Goal: Transaction & Acquisition: Purchase product/service

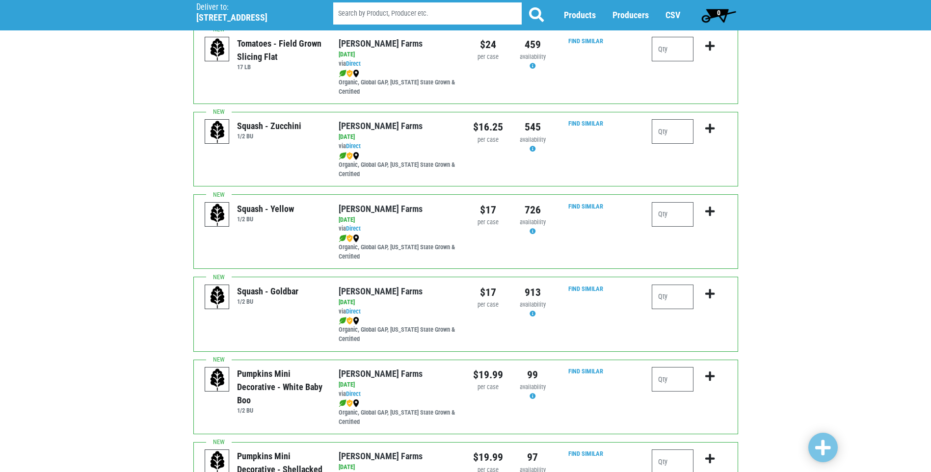
scroll to position [708, 0]
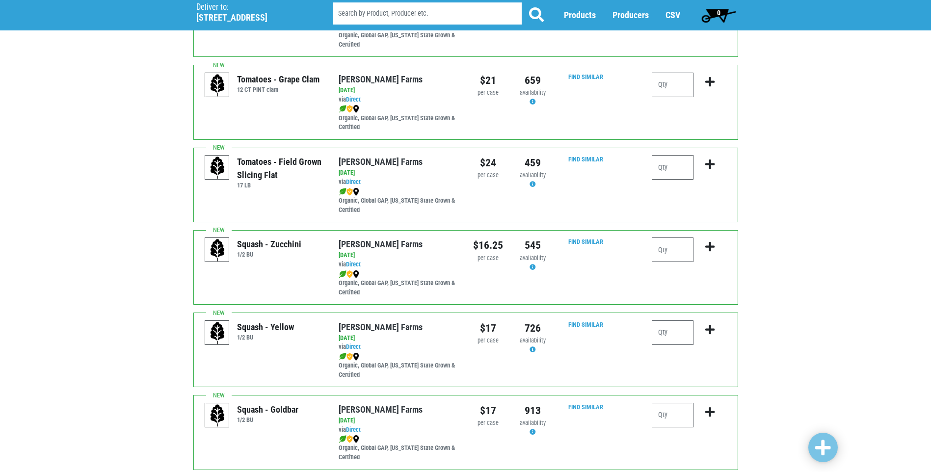
click at [684, 172] on input "number" at bounding box center [673, 167] width 42 height 25
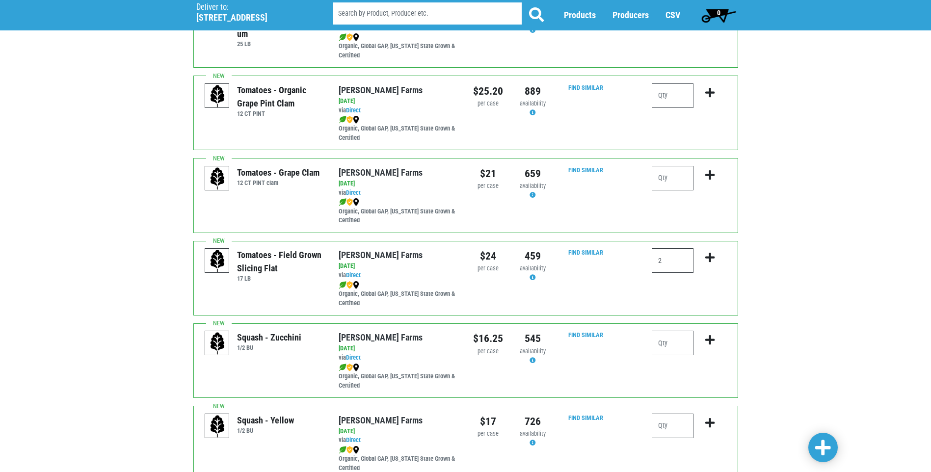
scroll to position [609, 0]
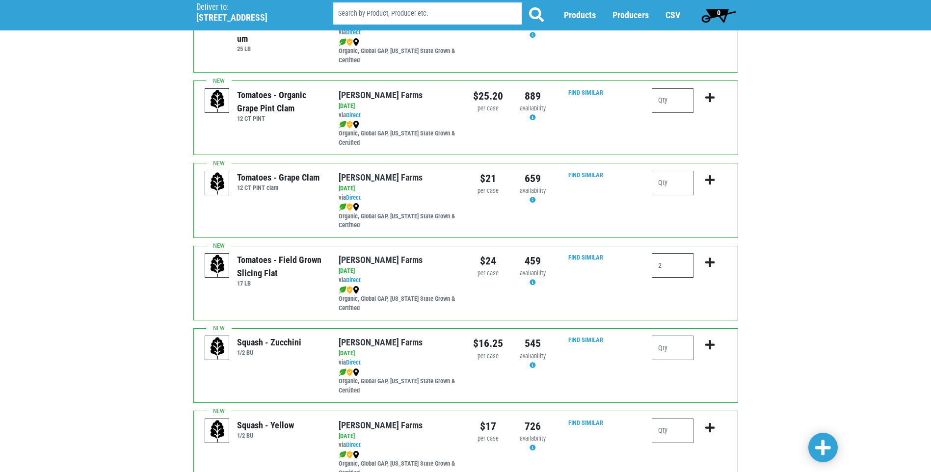
type input "2"
click at [666, 181] on input "number" at bounding box center [673, 183] width 42 height 25
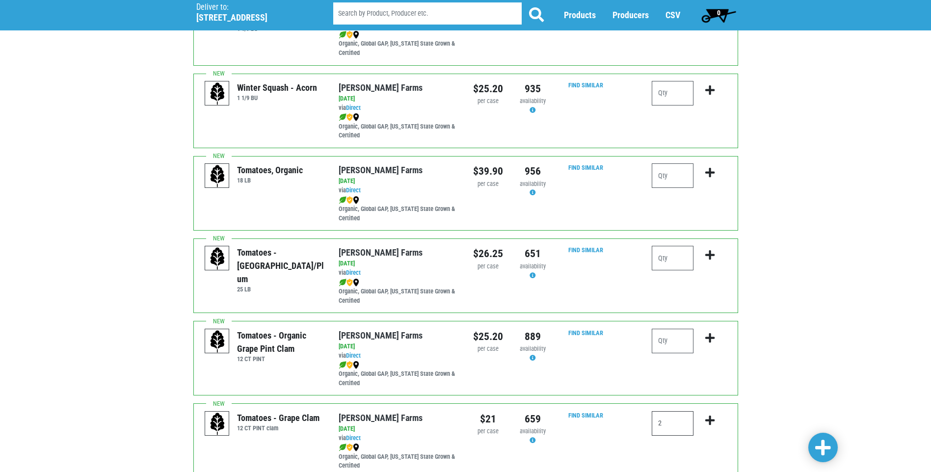
scroll to position [364, 0]
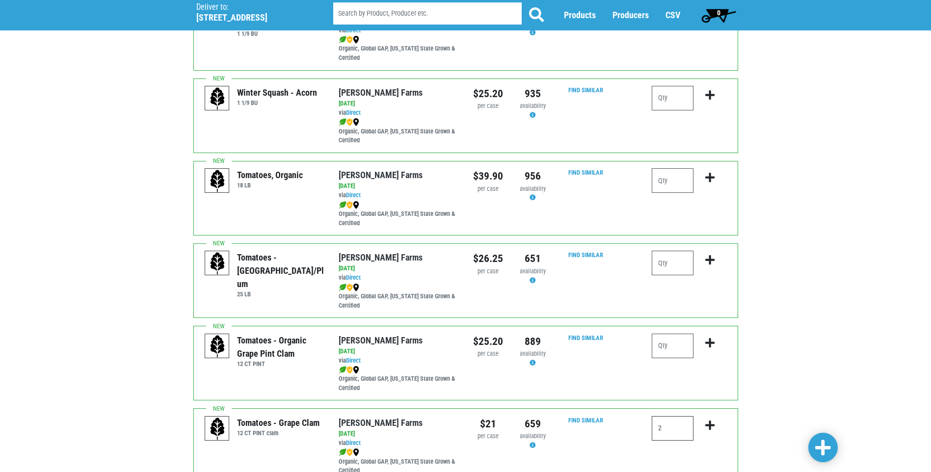
type input "2"
click at [671, 182] on input "number" at bounding box center [673, 180] width 42 height 25
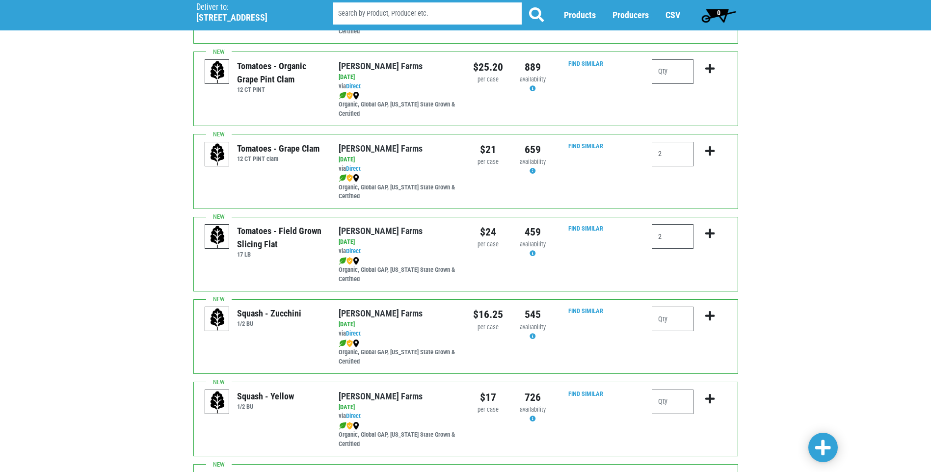
scroll to position [708, 0]
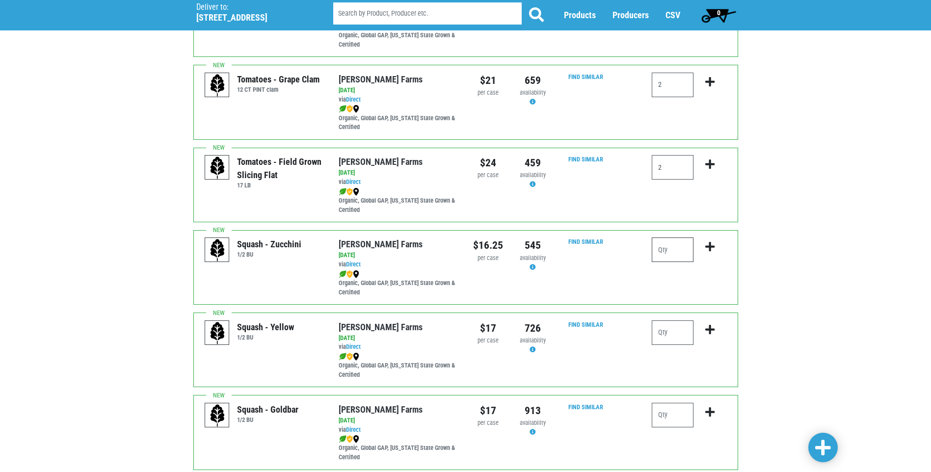
click at [672, 253] on input "number" at bounding box center [673, 249] width 42 height 25
type input "4"
click at [666, 335] on input "number" at bounding box center [673, 332] width 42 height 25
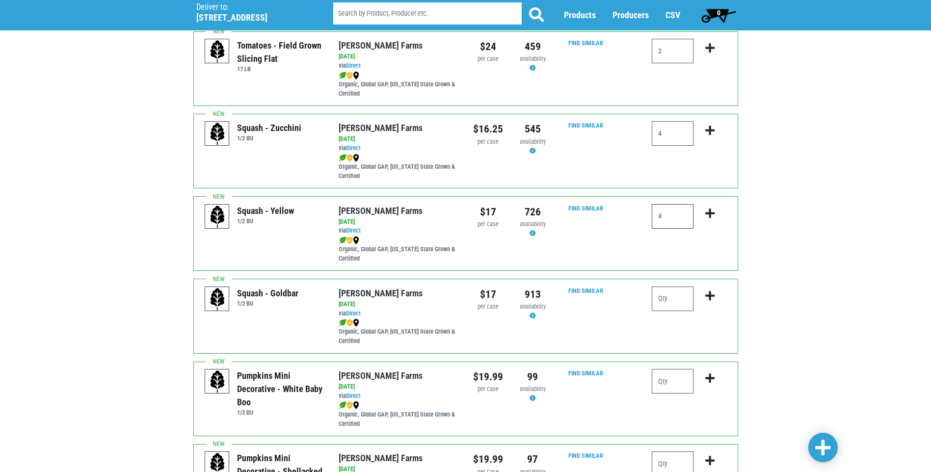
scroll to position [904, 0]
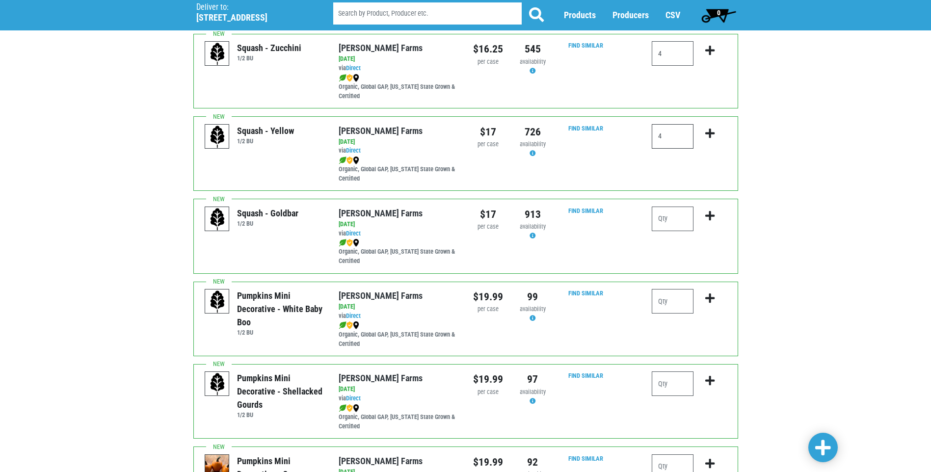
type input "4"
click at [823, 452] on span at bounding box center [823, 448] width 16 height 18
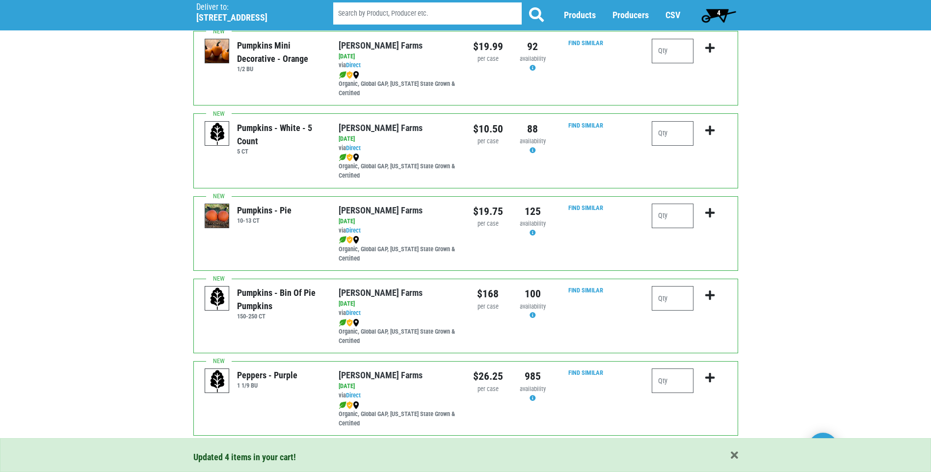
scroll to position [1345, 0]
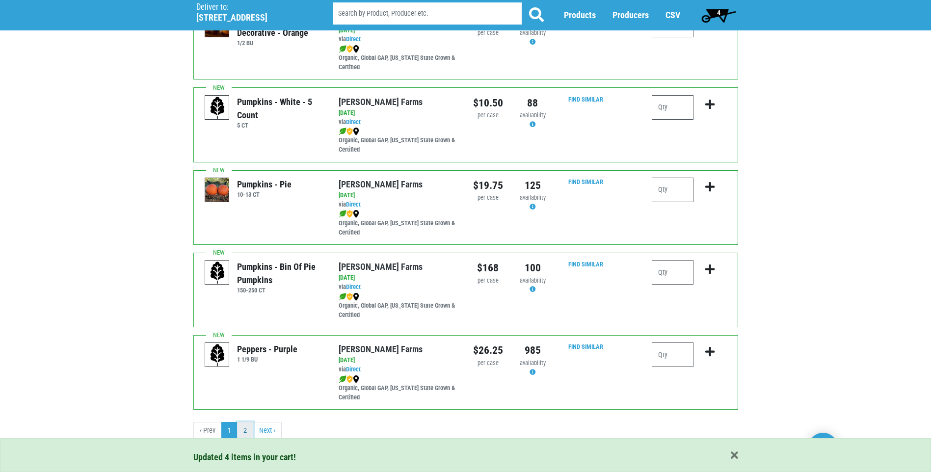
click at [248, 432] on link "2" at bounding box center [245, 431] width 16 height 18
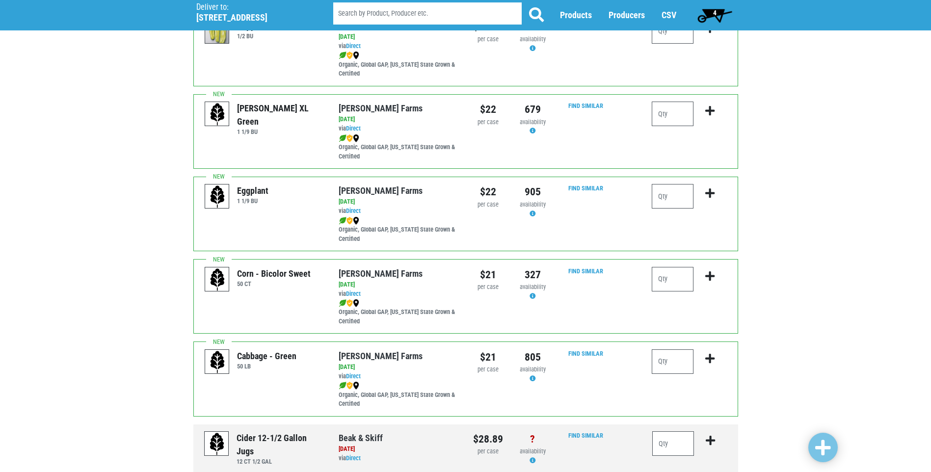
scroll to position [442, 0]
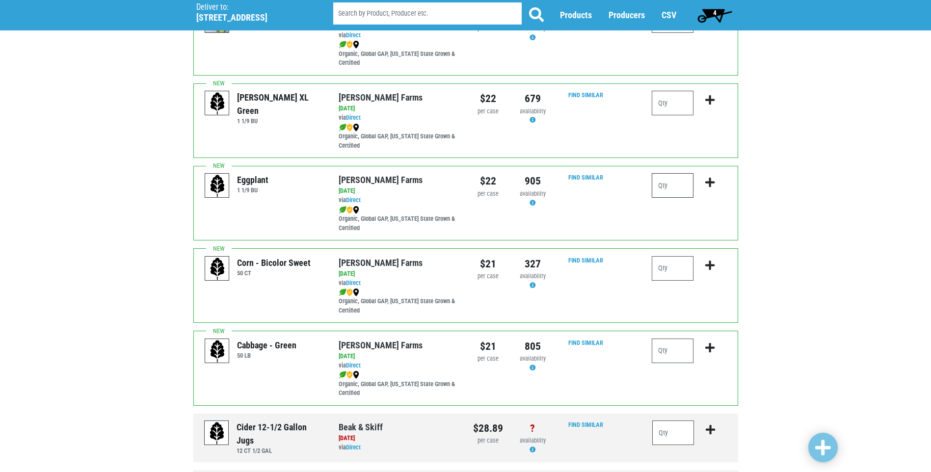
click at [671, 180] on input "number" at bounding box center [673, 185] width 42 height 25
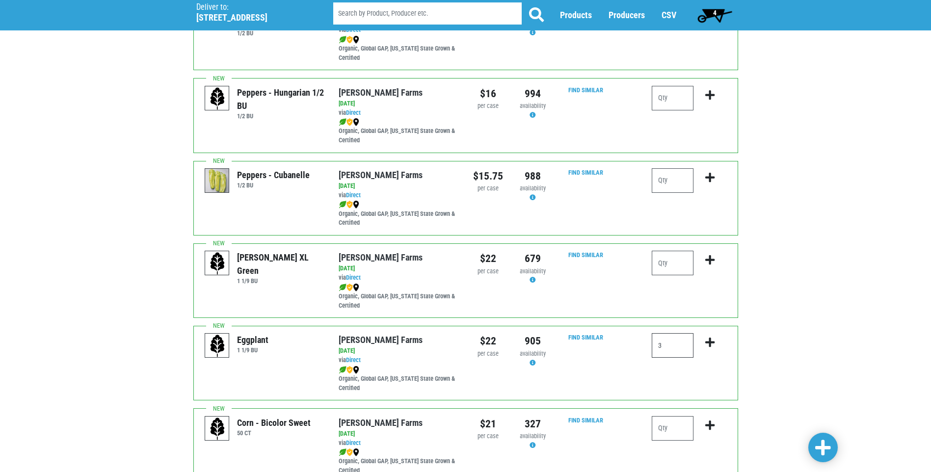
scroll to position [256, 0]
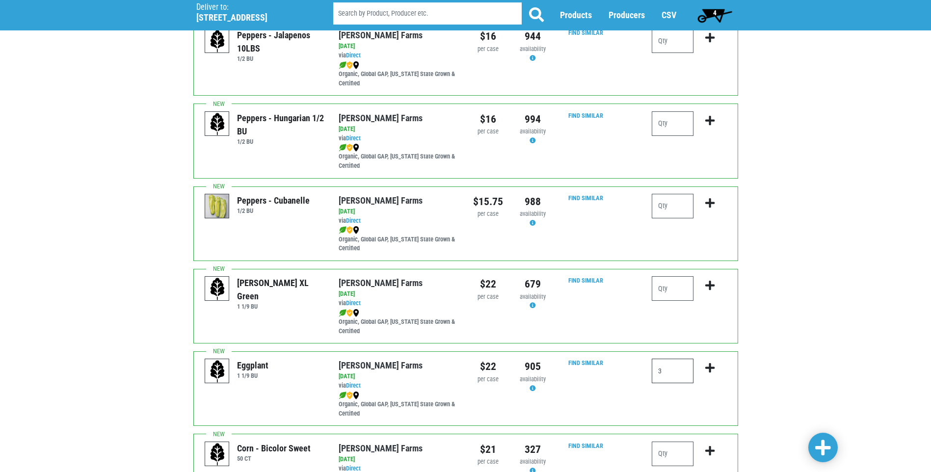
type input "3"
click at [675, 293] on input "number" at bounding box center [673, 288] width 42 height 25
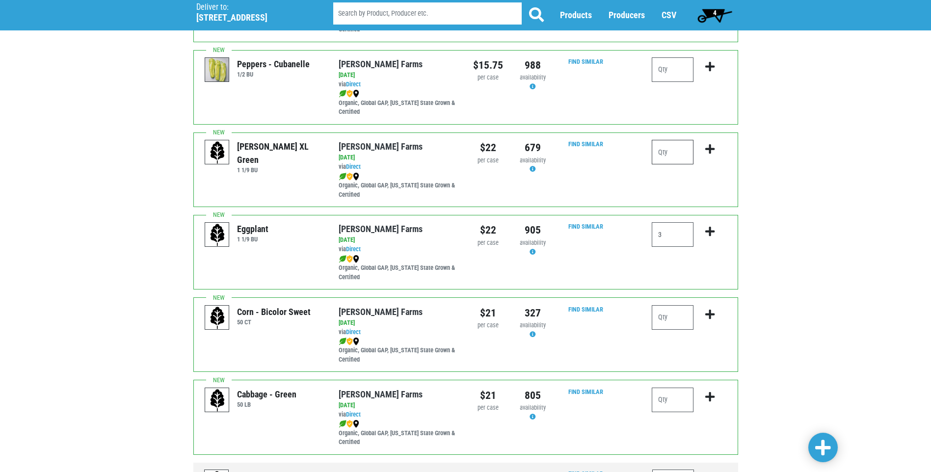
scroll to position [403, 0]
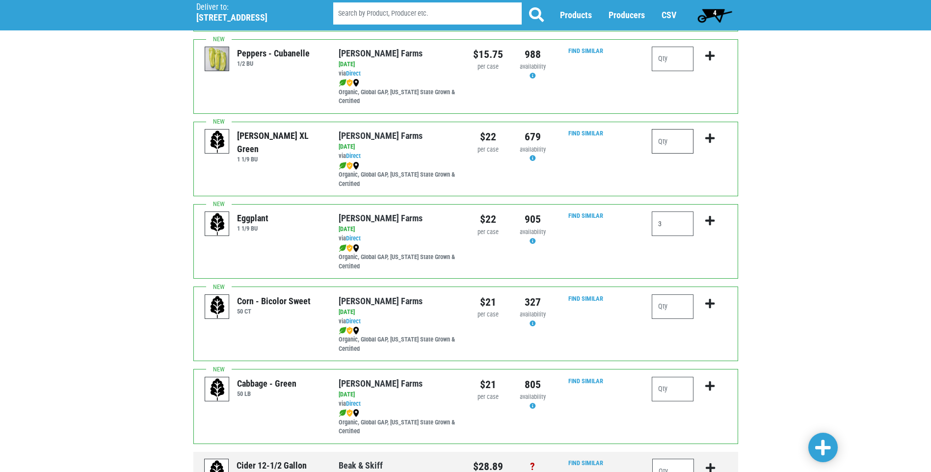
type input "1"
type input "2"
click at [820, 451] on span at bounding box center [823, 448] width 16 height 18
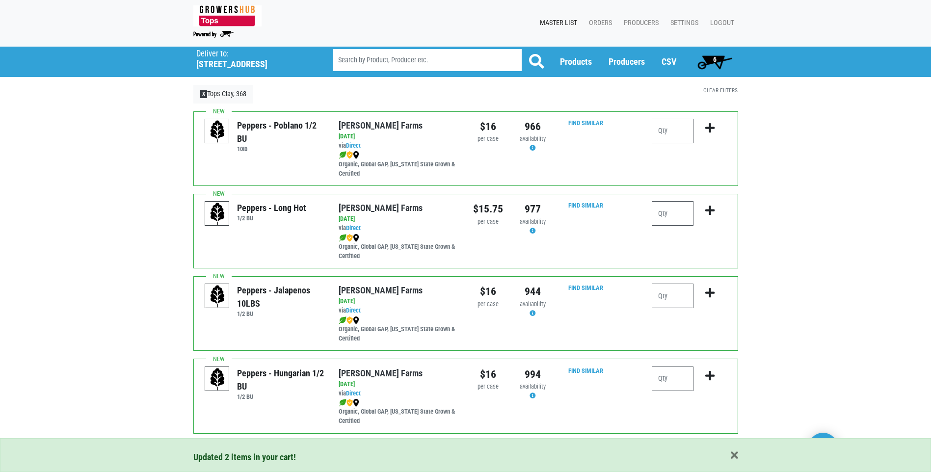
scroll to position [0, 0]
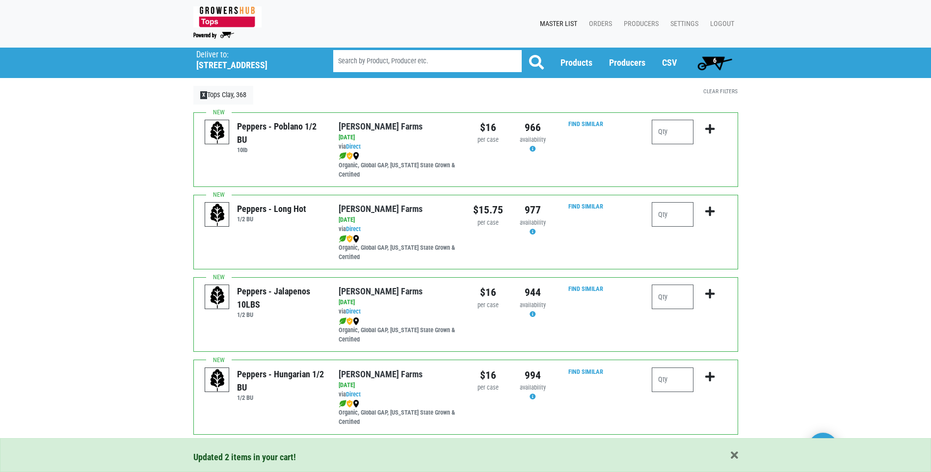
click at [710, 61] on span "6" at bounding box center [715, 63] width 44 height 20
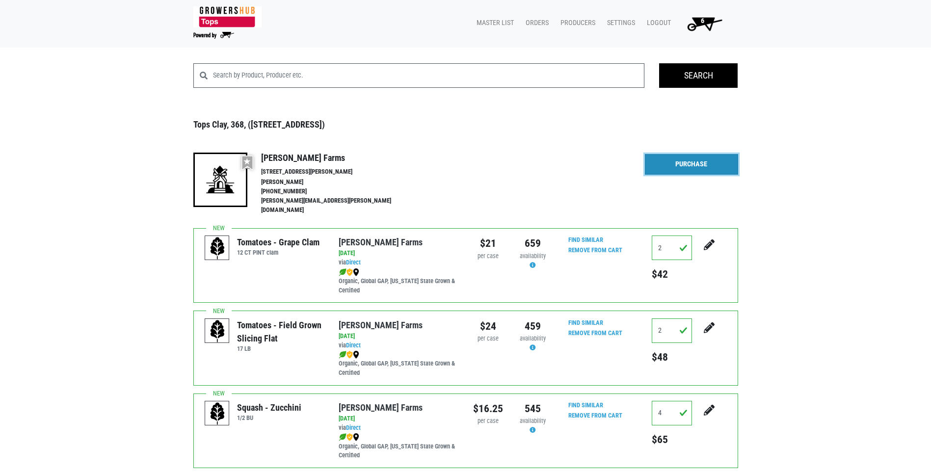
click at [710, 168] on link "Purchase" at bounding box center [691, 164] width 93 height 21
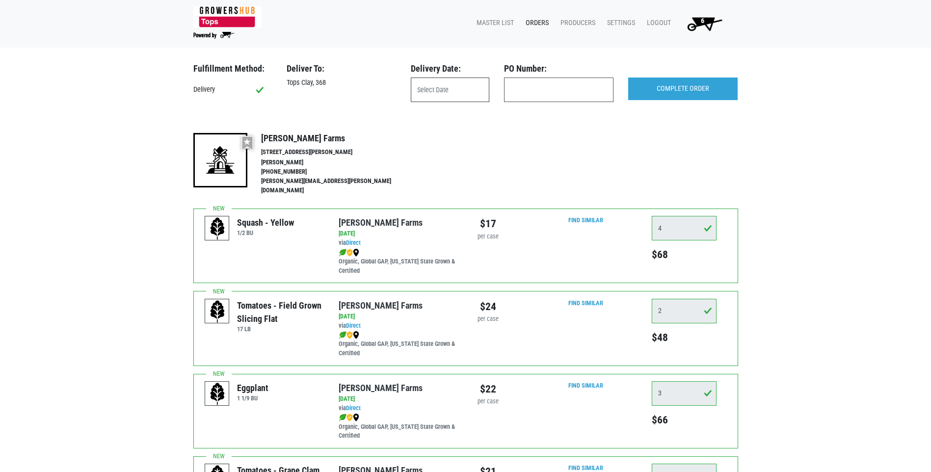
click at [442, 78] on input "text" at bounding box center [450, 90] width 79 height 25
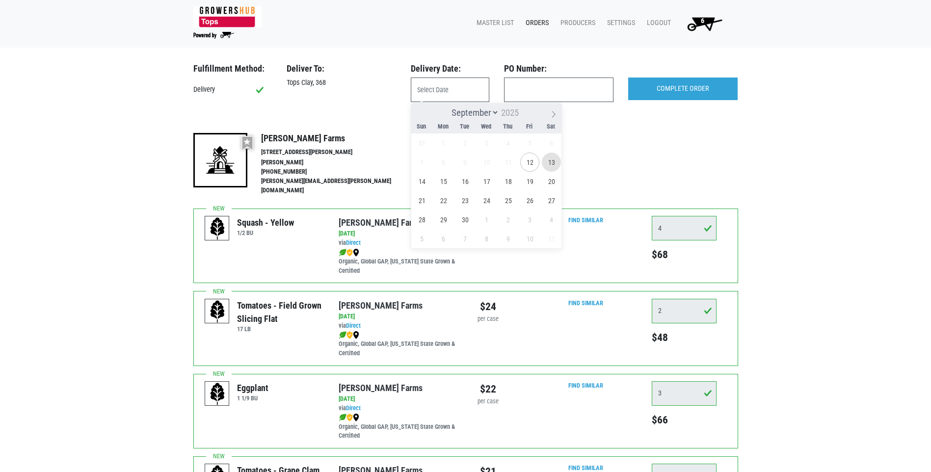
click at [548, 160] on span "13" at bounding box center [551, 162] width 19 height 19
type input "[DATE]"
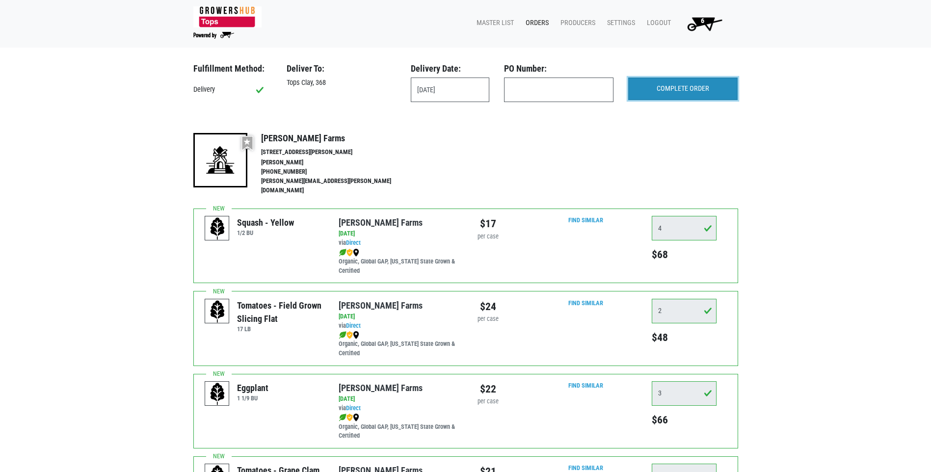
click at [648, 89] on input "COMPLETE ORDER" at bounding box center [682, 89] width 109 height 23
